Goal: Navigation & Orientation: Find specific page/section

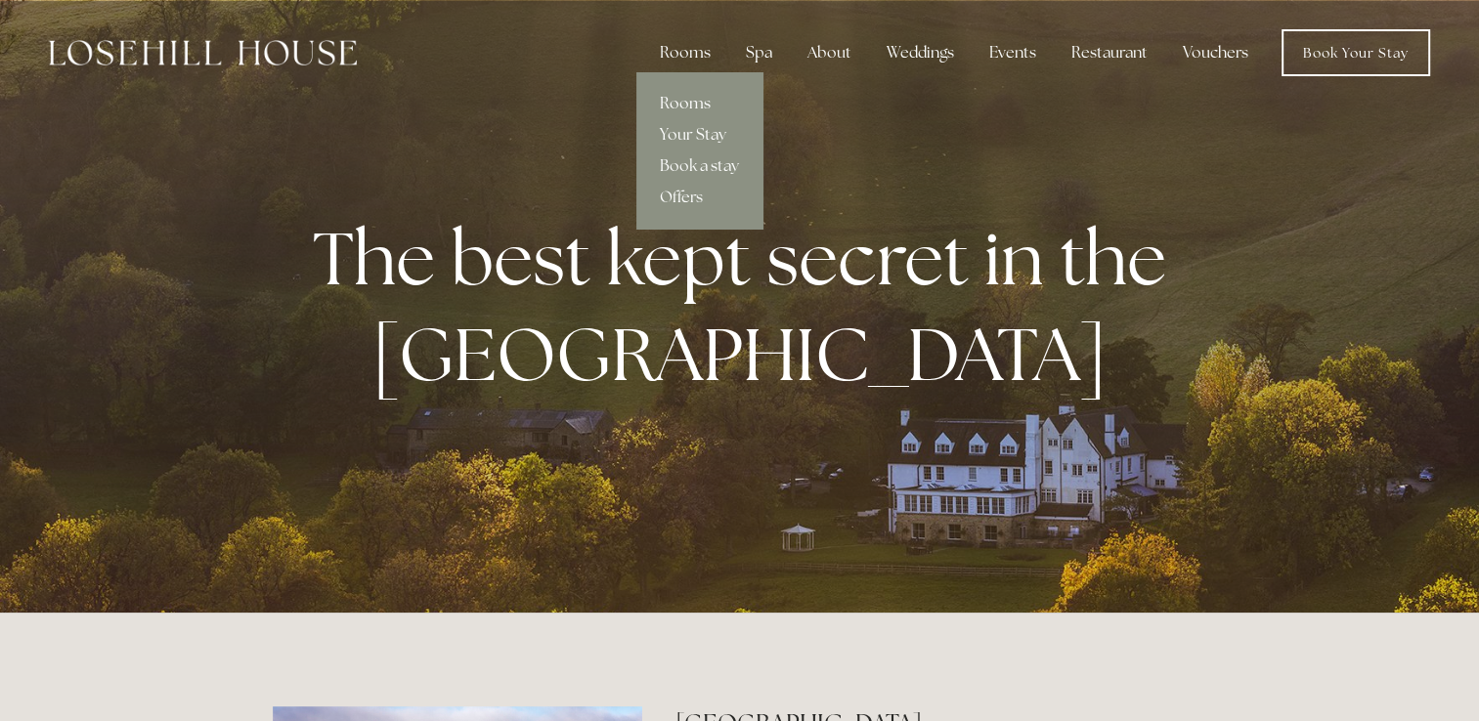
click at [703, 107] on link "Rooms" at bounding box center [699, 103] width 126 height 31
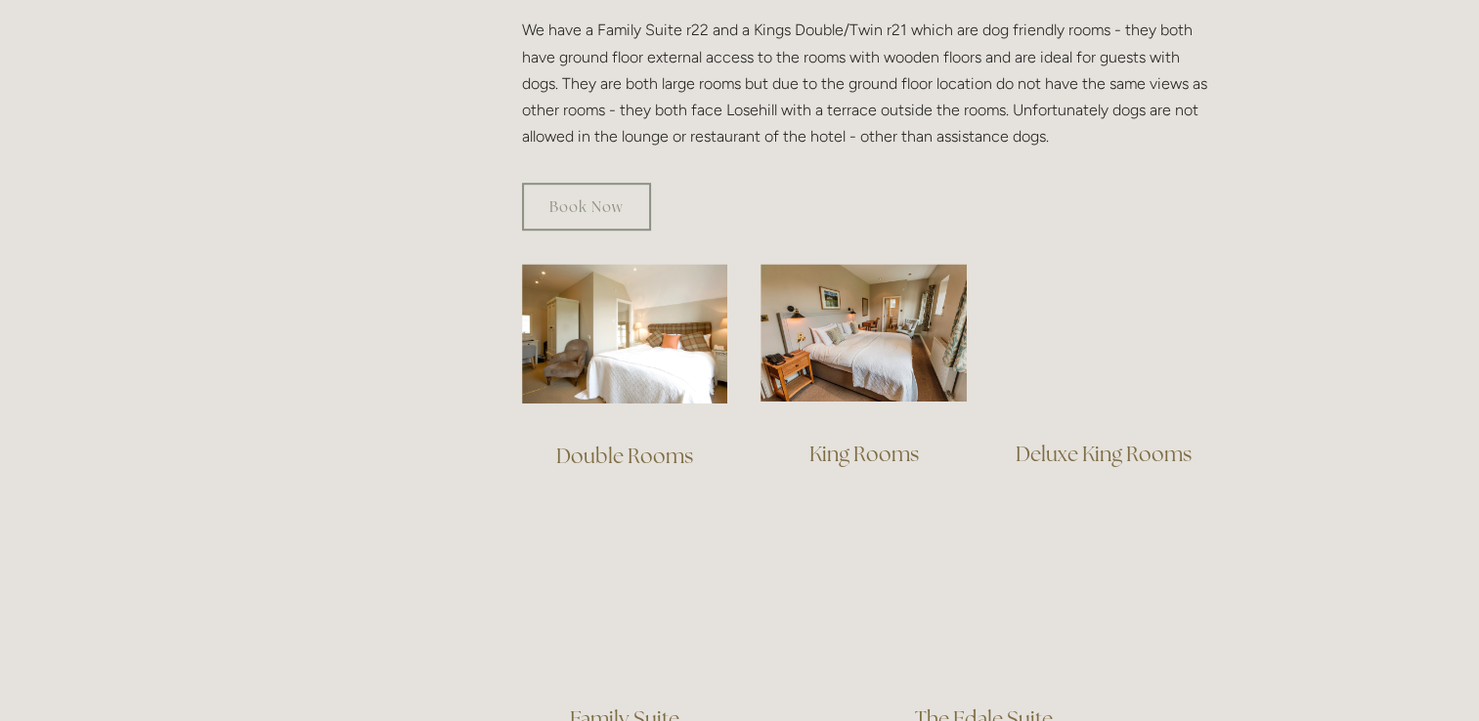
scroll to position [1271, 0]
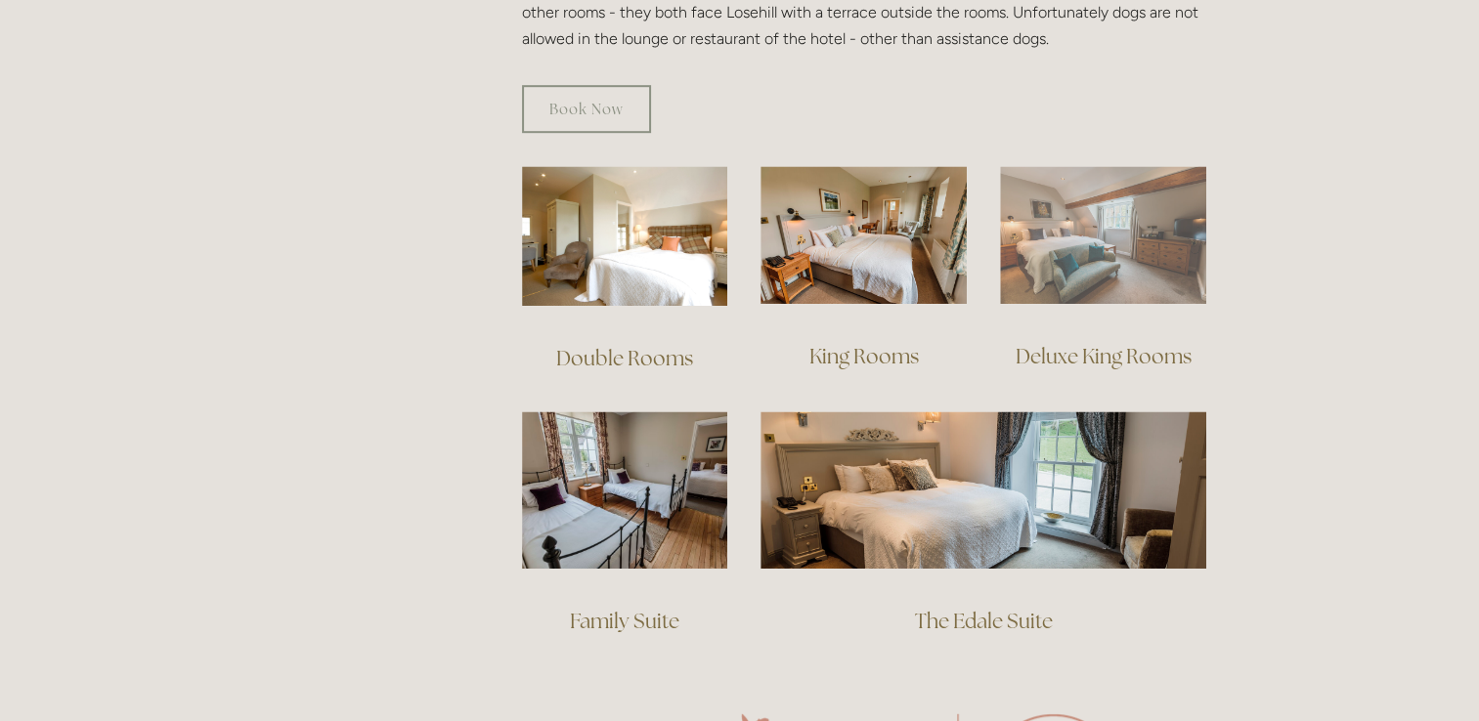
click at [1062, 211] on img at bounding box center [1103, 235] width 206 height 138
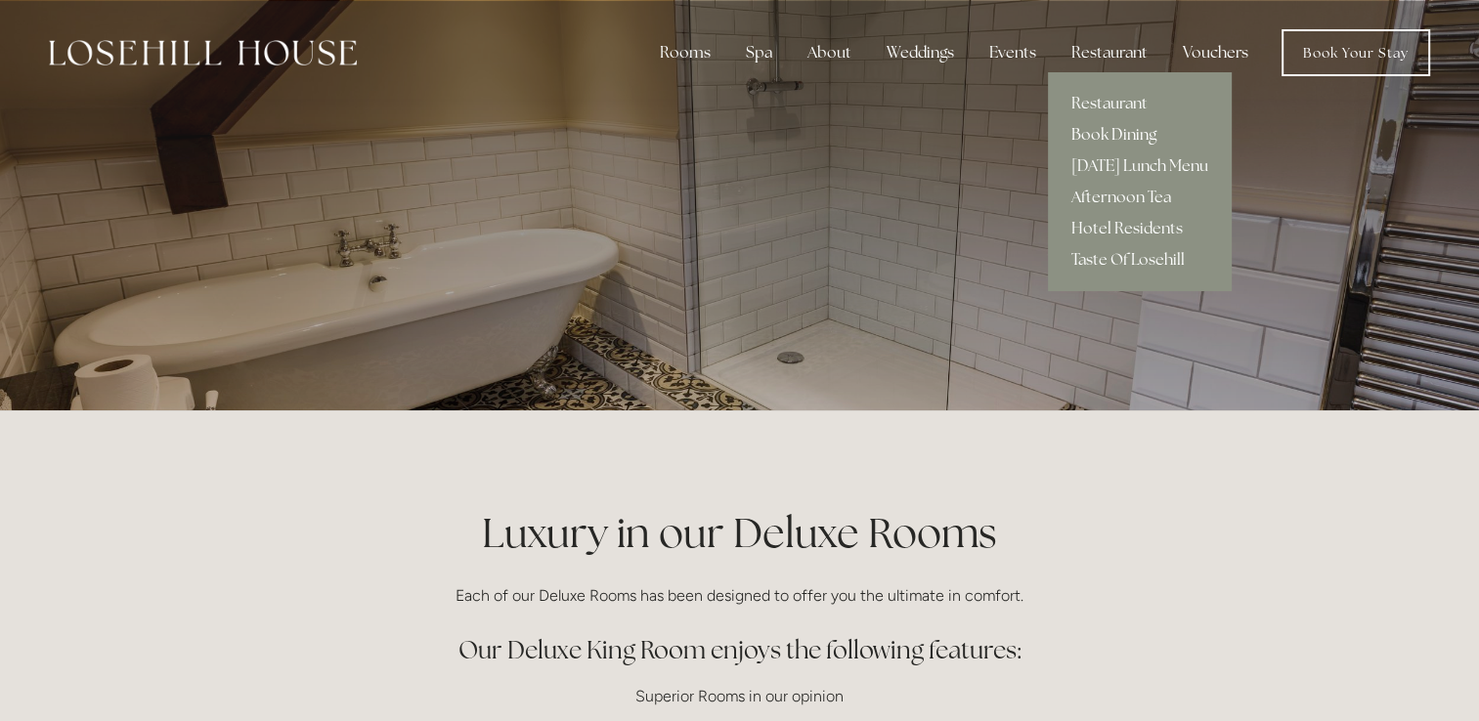
click at [1115, 132] on link "Book Dining" at bounding box center [1140, 134] width 184 height 31
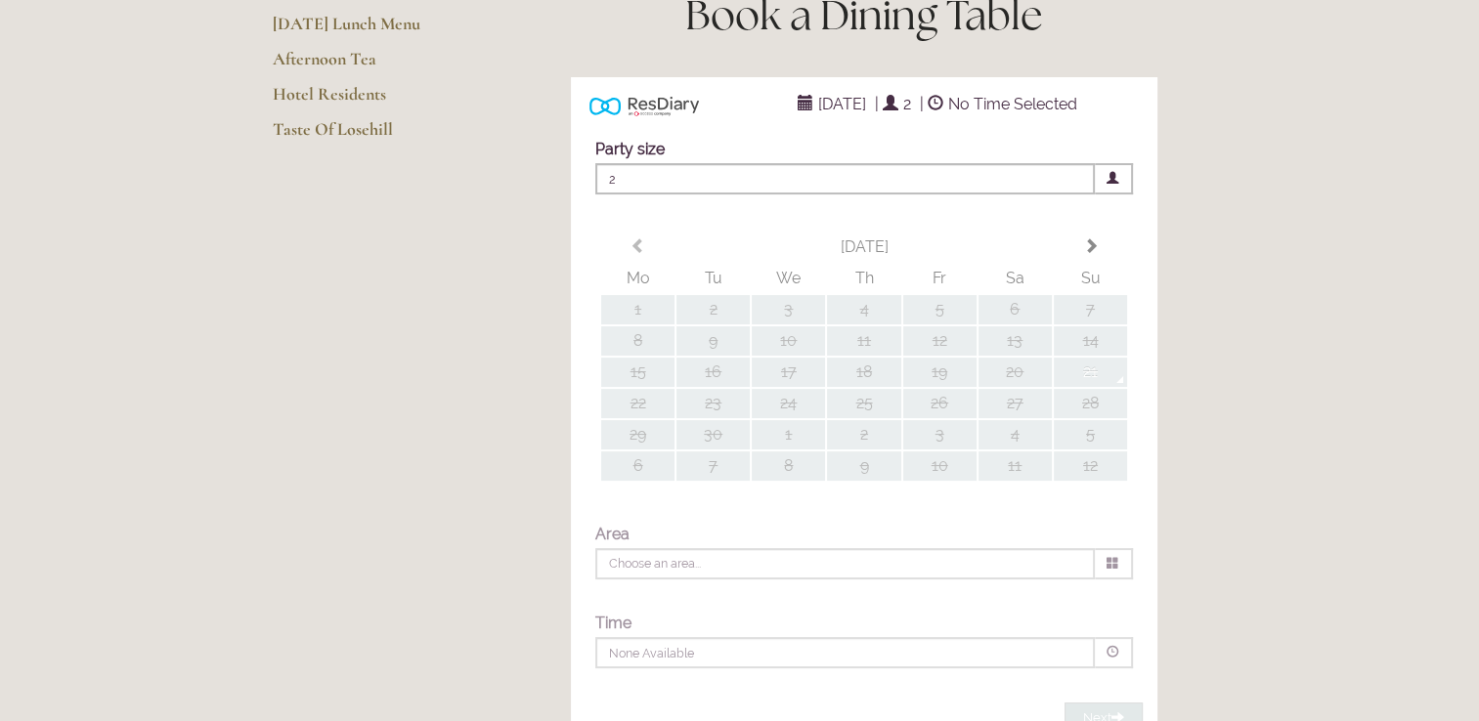
type input "Any Area"
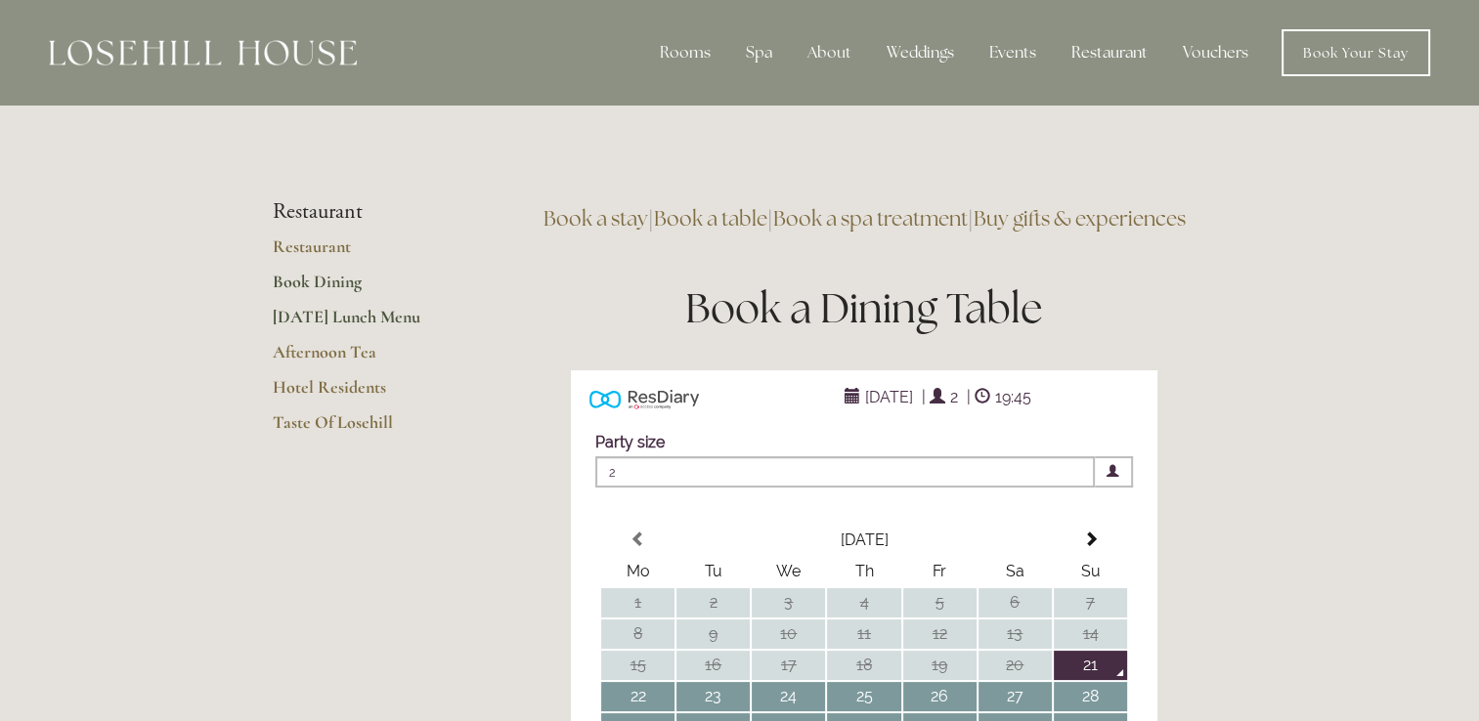
click at [326, 319] on link "[DATE] Lunch Menu" at bounding box center [366, 323] width 187 height 35
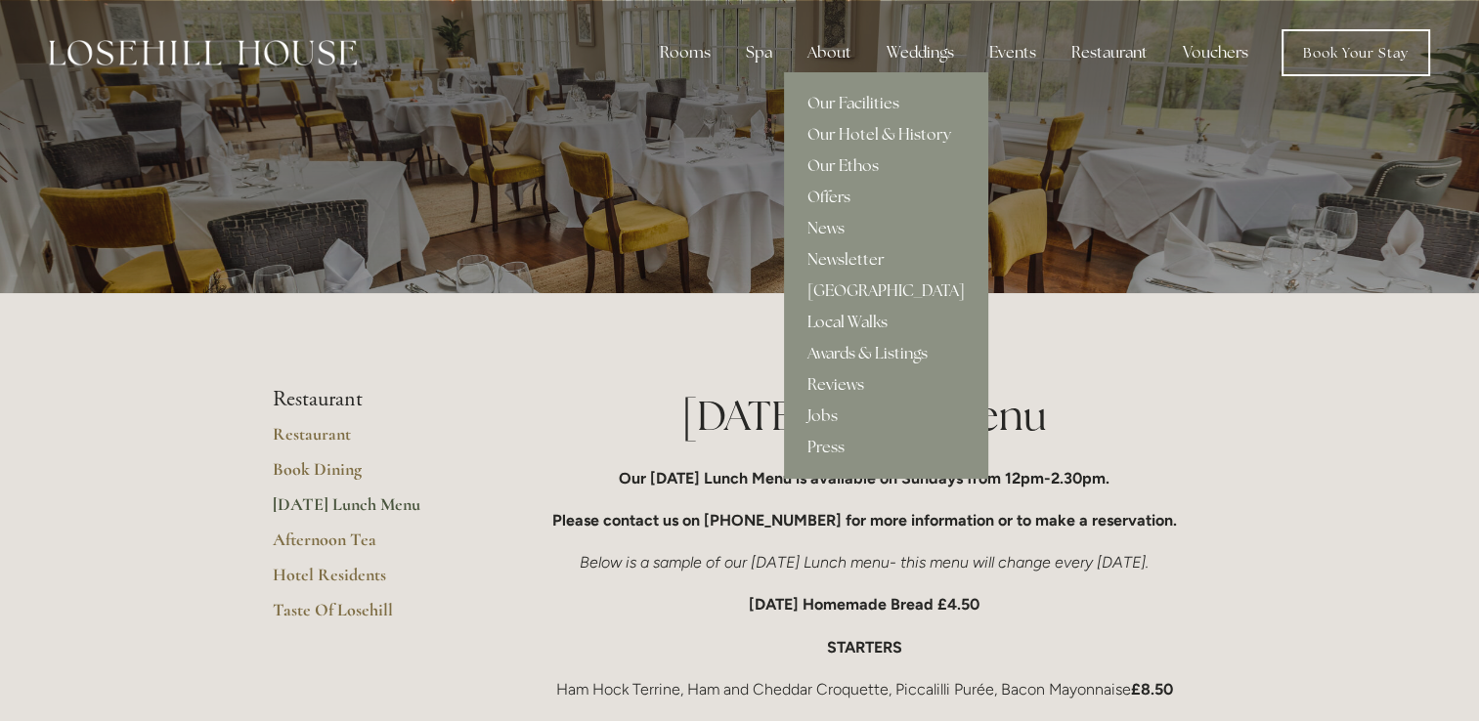
click at [849, 319] on link "Local Walks" at bounding box center [886, 322] width 204 height 31
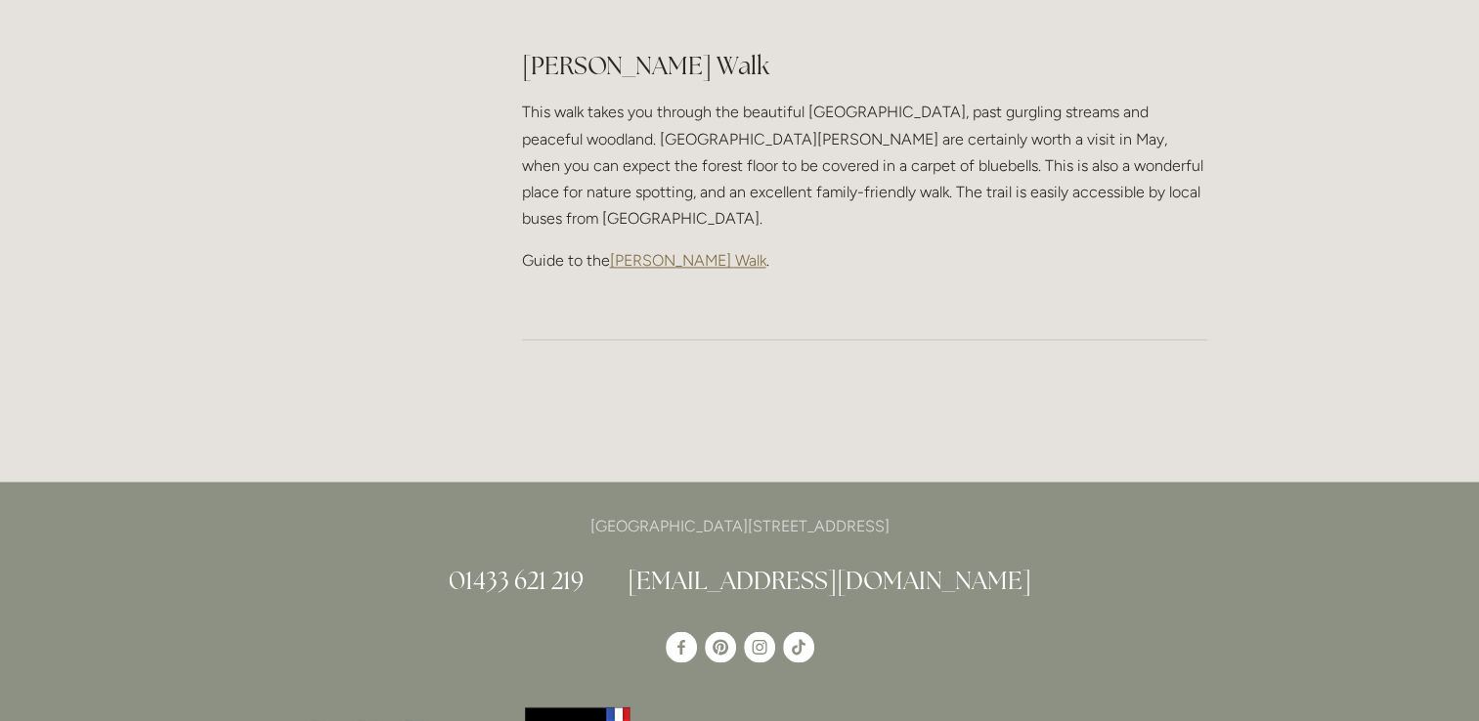
scroll to position [2835, 0]
